Goal: Task Accomplishment & Management: Complete application form

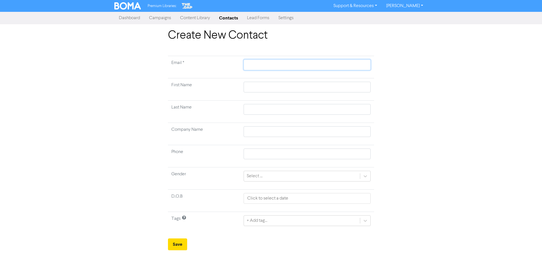
click at [265, 63] on input "text" at bounding box center [306, 65] width 127 height 11
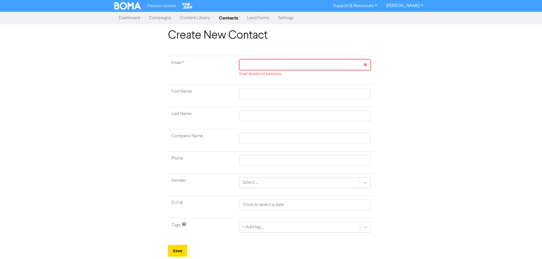
paste input "[EMAIL_ADDRESS][PERSON_NAME][DOMAIN_NAME]"
type input "[EMAIL_ADDRESS][PERSON_NAME][DOMAIN_NAME]"
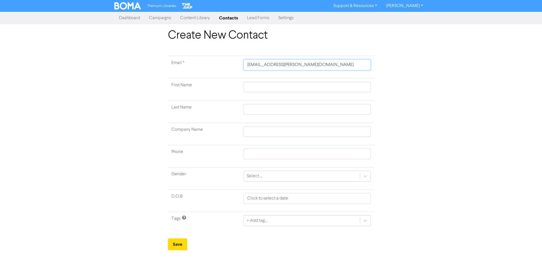
type input "[EMAIL_ADDRESS][PERSON_NAME][DOMAIN_NAME]"
drag, startPoint x: 262, startPoint y: 91, endPoint x: 276, endPoint y: 85, distance: 15.2
click at [262, 91] on input "text" at bounding box center [306, 87] width 127 height 11
type input "E"
type input "Em"
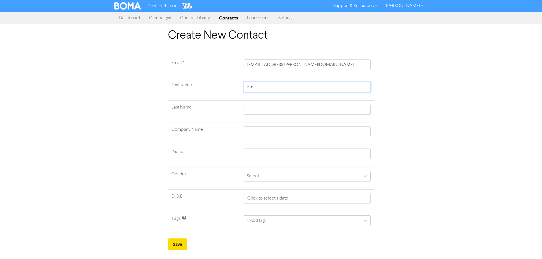
type input "Emi"
type input "[PERSON_NAME]"
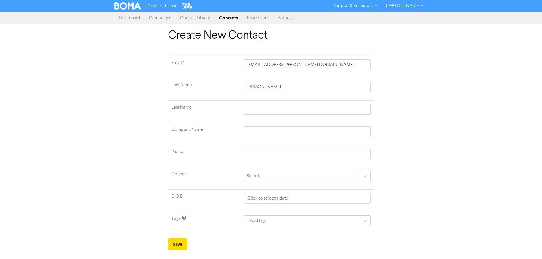
click at [253, 101] on td at bounding box center [307, 112] width 134 height 22
click at [254, 107] on input "text" at bounding box center [306, 109] width 127 height 11
type input "O"
type input "Os"
type input "Osh"
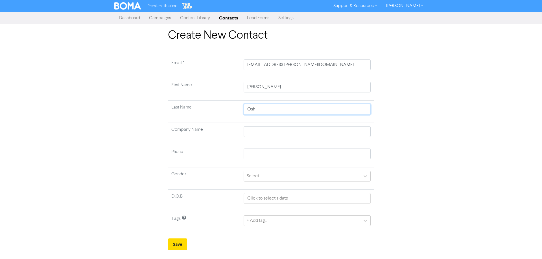
type input "Oshe"
type input "Oshe'"
type input "Oshe'a"
type input "Oshe'"
type input "Oshe"
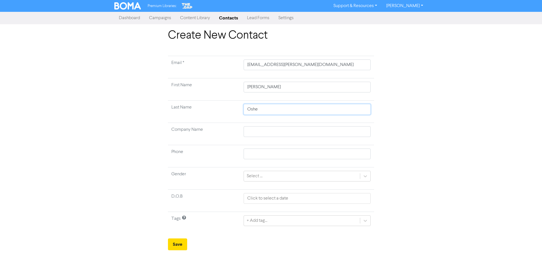
type input "[PERSON_NAME]"
click at [251, 108] on input "[PERSON_NAME]" at bounding box center [306, 109] width 127 height 11
type input "[PERSON_NAME]"
click at [172, 245] on button "Save" at bounding box center [177, 245] width 19 height 12
